Goal: Check status

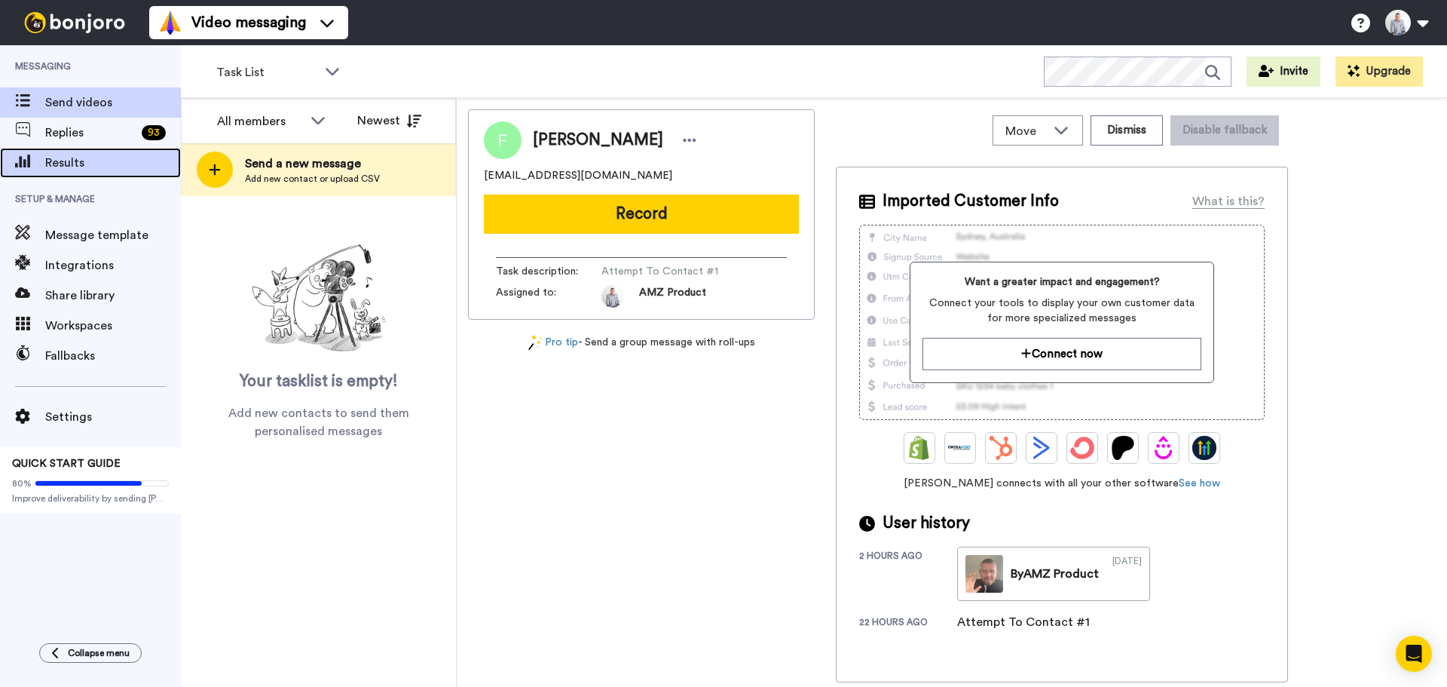
click at [86, 172] on div "Results" at bounding box center [90, 163] width 181 height 30
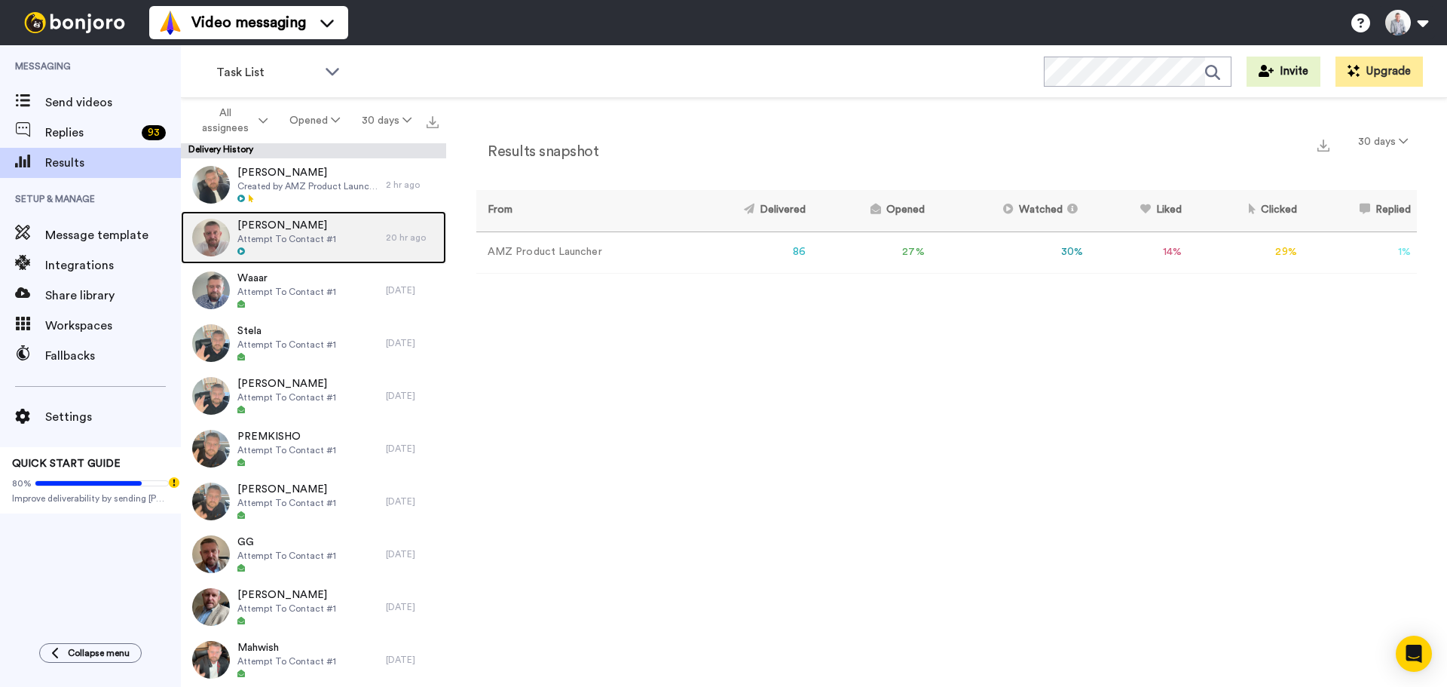
click at [319, 216] on div "[PERSON_NAME] Attempt To Contact #1" at bounding box center [283, 237] width 205 height 53
